Goal: Task Accomplishment & Management: Manage account settings

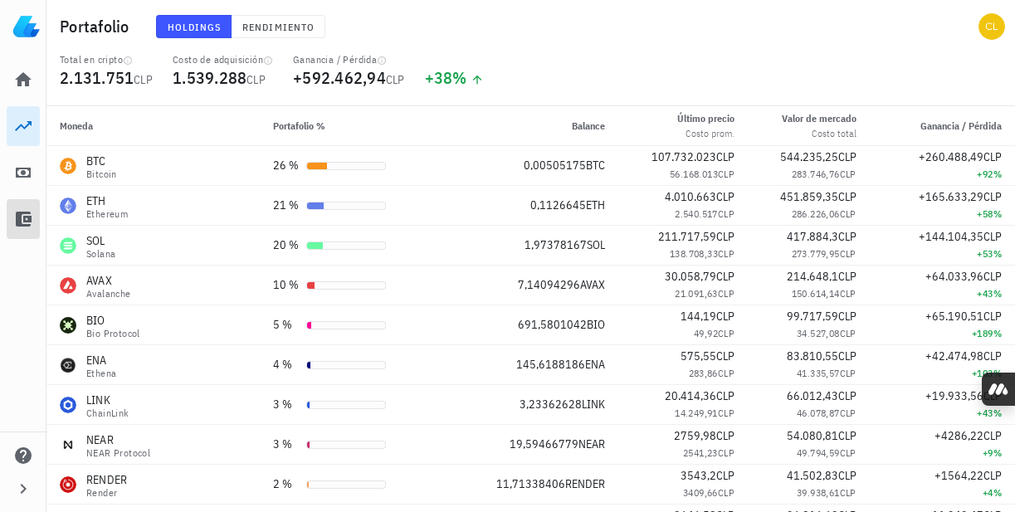
click at [25, 216] on icon at bounding box center [24, 219] width 16 height 15
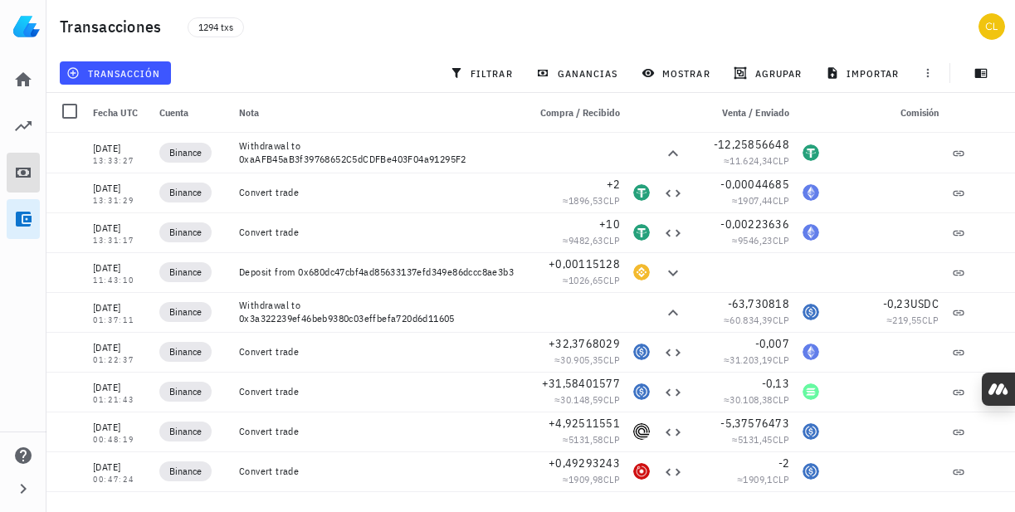
click at [24, 188] on link "Impuestos" at bounding box center [23, 173] width 33 height 40
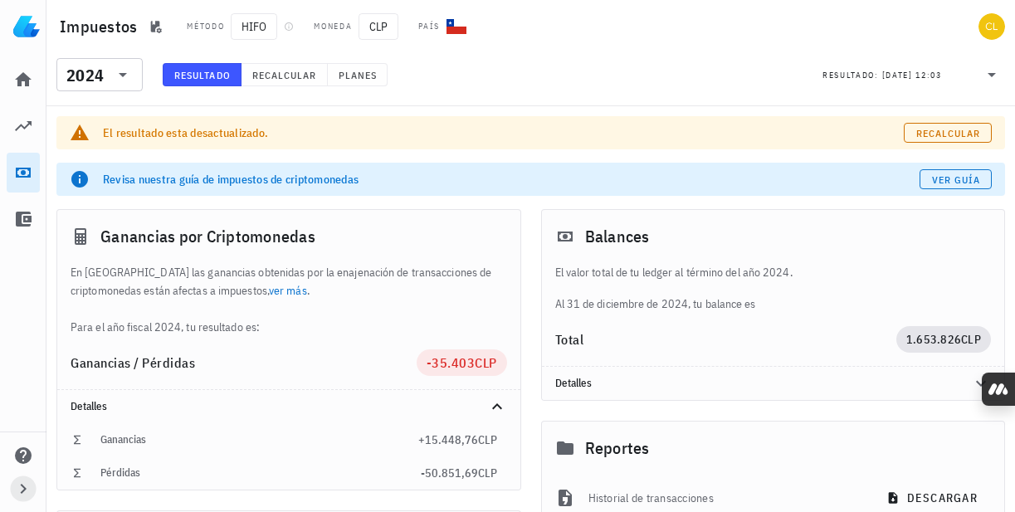
click at [25, 484] on icon "button" at bounding box center [23, 489] width 20 height 20
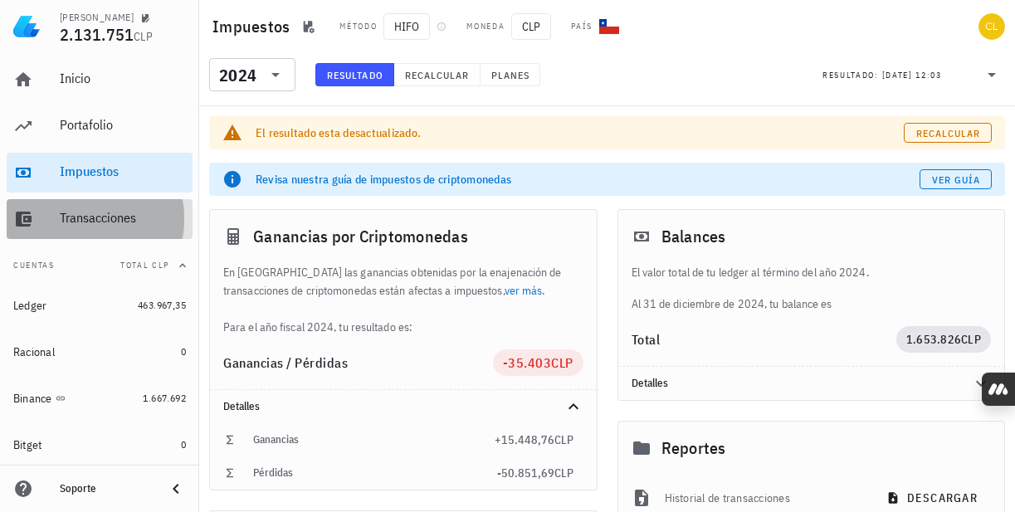
click at [115, 218] on div "Transacciones" at bounding box center [123, 218] width 126 height 16
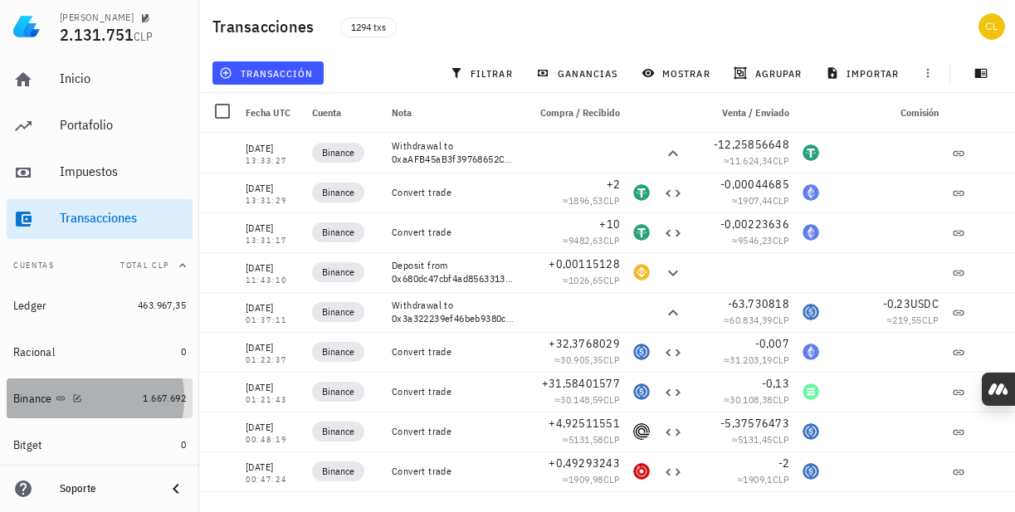
click at [92, 392] on div "Binance" at bounding box center [74, 399] width 123 height 16
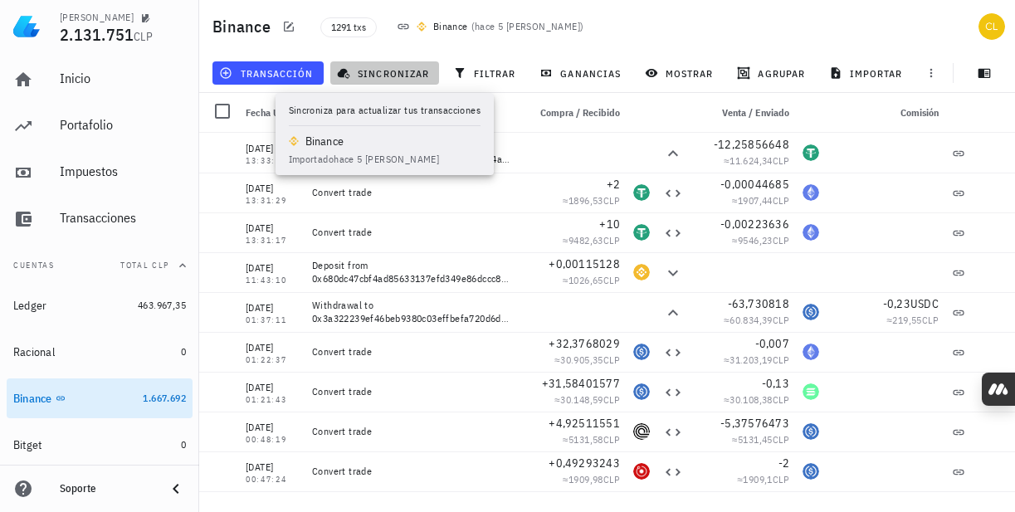
click at [356, 78] on span "sincronizar" at bounding box center [384, 72] width 89 height 13
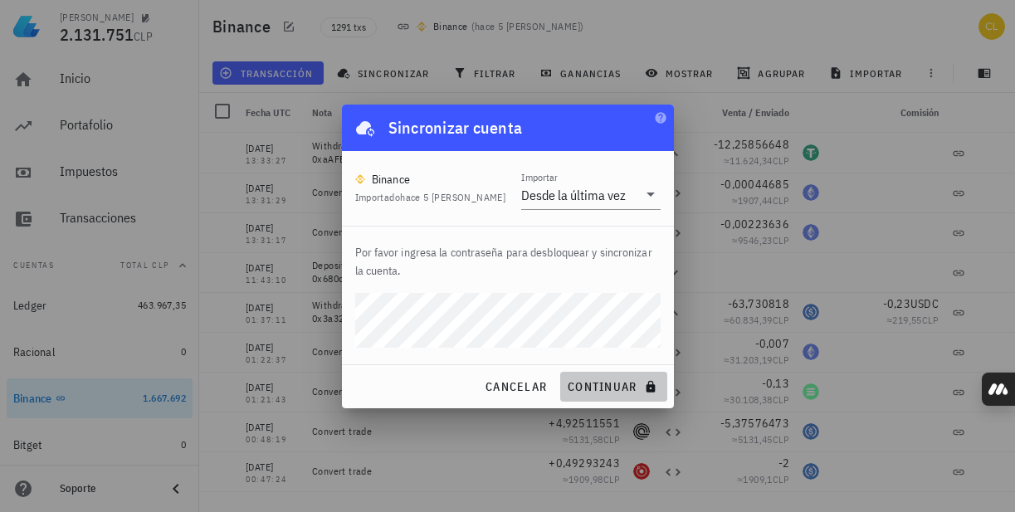
click at [583, 384] on span "continuar" at bounding box center [613, 386] width 93 height 15
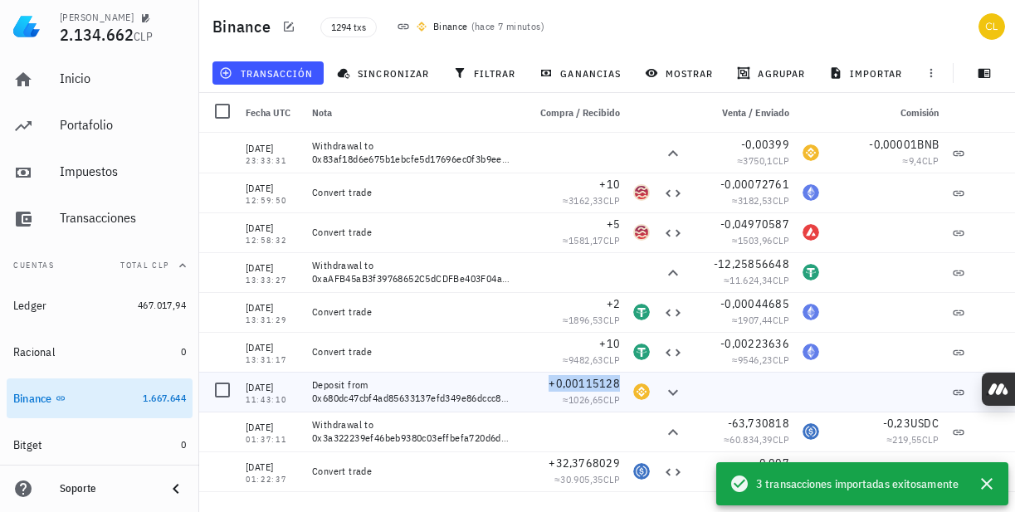
click at [583, 384] on span "+0,00115128" at bounding box center [584, 383] width 71 height 15
click at [663, 28] on div "1294 txs Binance ( hace 7 minutos )" at bounding box center [539, 26] width 458 height 41
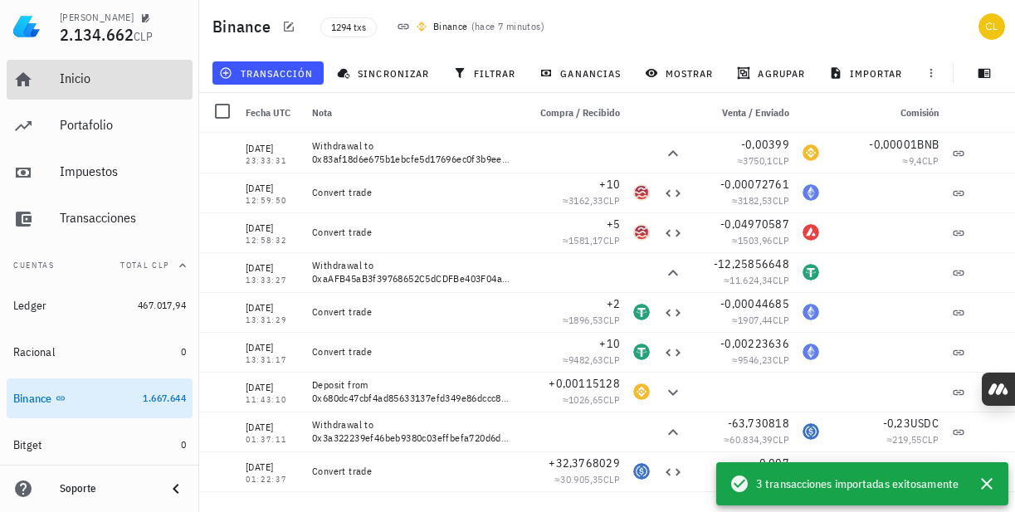
click at [96, 85] on div "Inicio" at bounding box center [123, 79] width 126 height 16
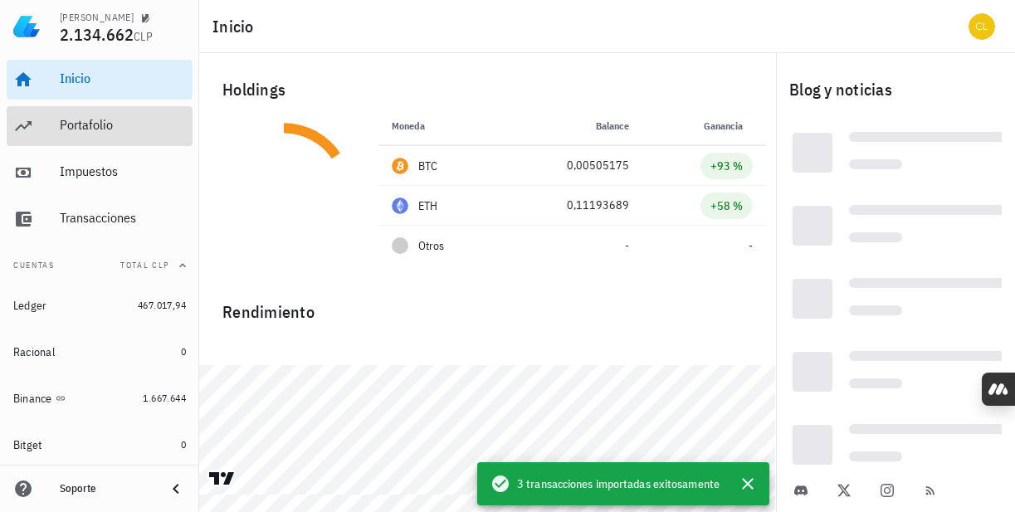
click at [102, 135] on div "Portafolio" at bounding box center [123, 125] width 126 height 37
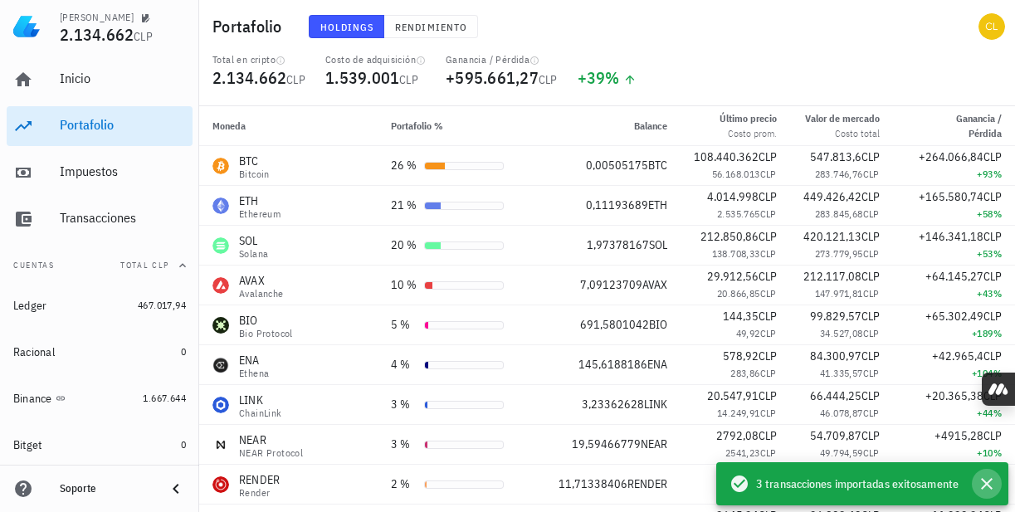
click at [988, 485] on icon "button" at bounding box center [987, 484] width 12 height 12
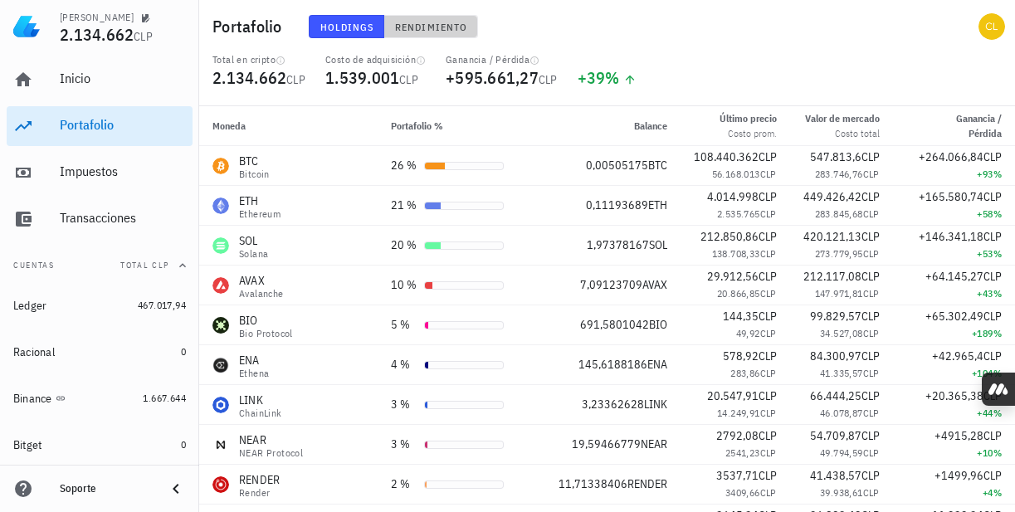
click at [435, 25] on span "Rendimiento" at bounding box center [430, 27] width 73 height 12
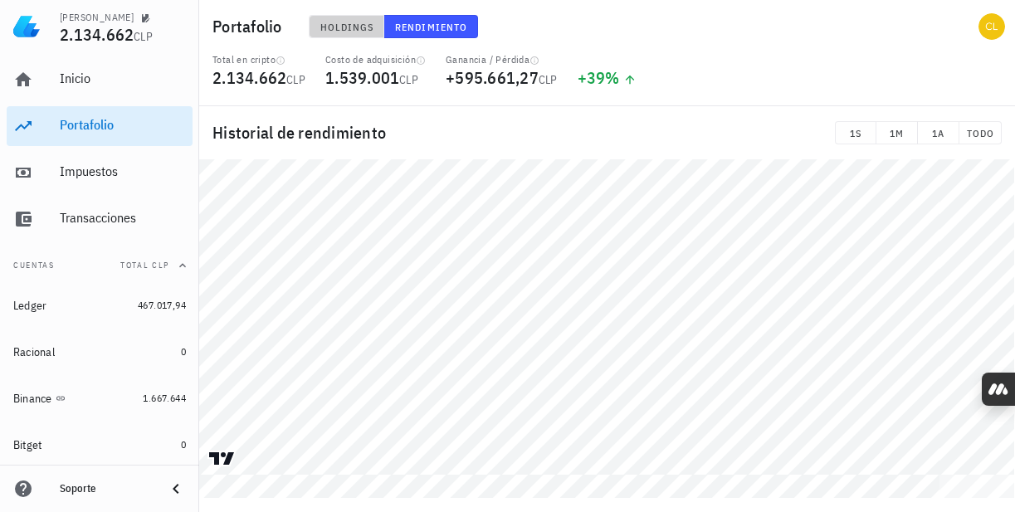
click at [340, 28] on span "Holdings" at bounding box center [347, 27] width 55 height 12
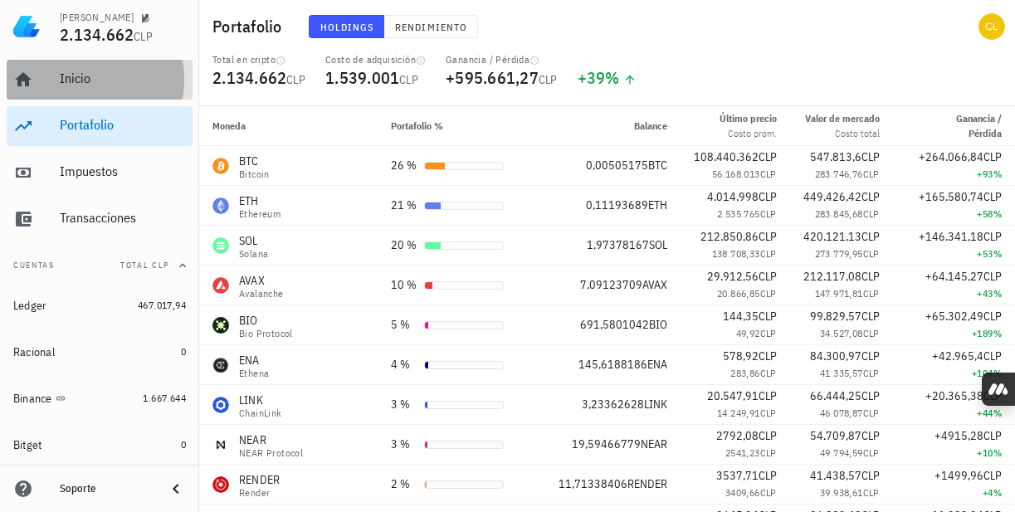
click at [90, 80] on div "Inicio" at bounding box center [123, 79] width 126 height 16
